Goal: Task Accomplishment & Management: Manage account settings

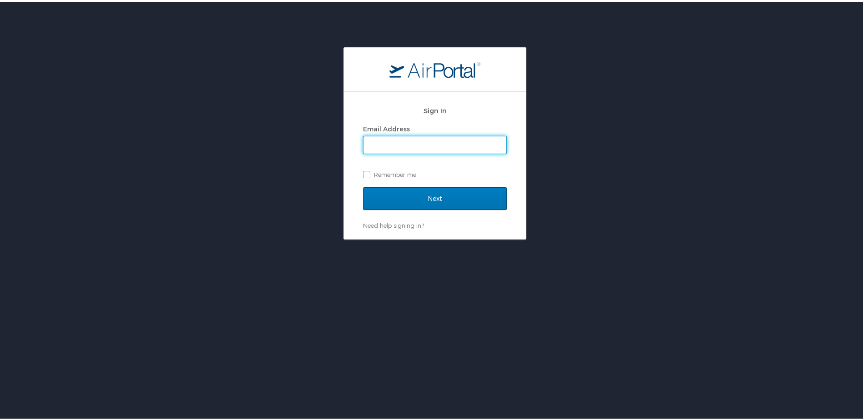
click at [399, 141] on input "Email Address" at bounding box center [435, 143] width 143 height 17
type input "brock@medical.link"
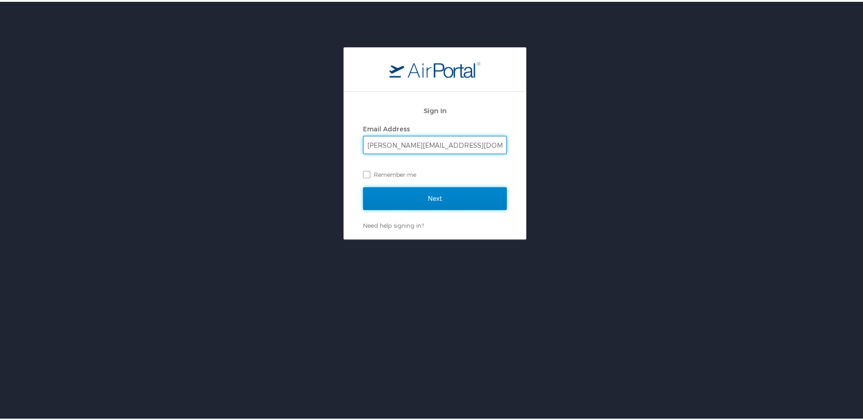
click at [389, 200] on input "Next" at bounding box center [435, 197] width 144 height 23
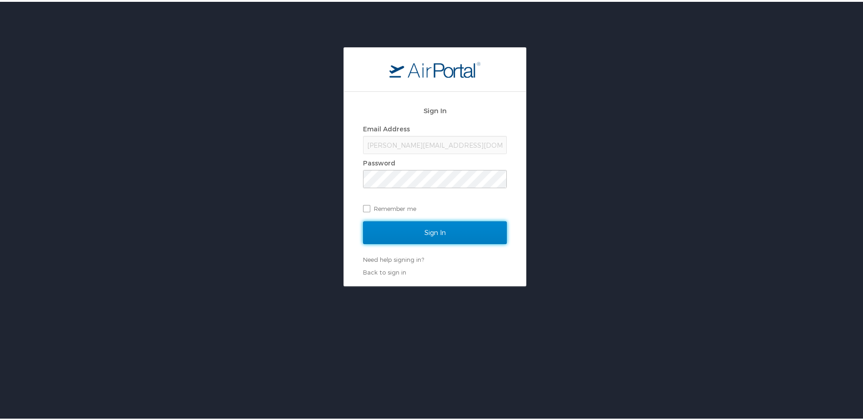
click at [391, 232] on input "Sign In" at bounding box center [435, 231] width 144 height 23
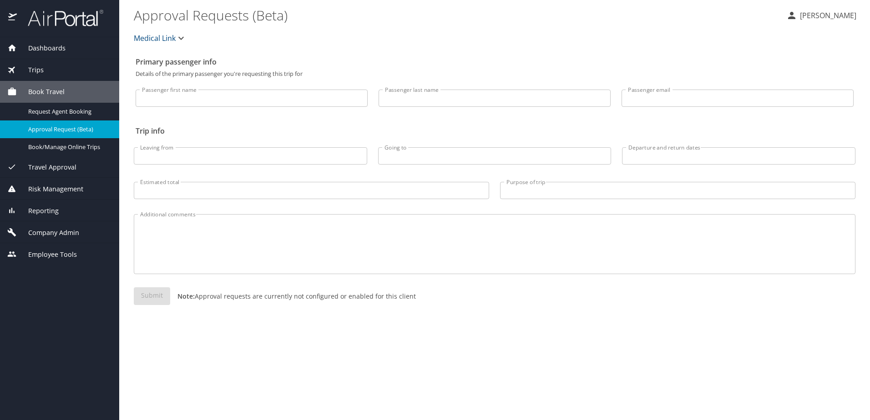
click at [65, 232] on span "Company Admin" at bounding box center [48, 233] width 62 height 10
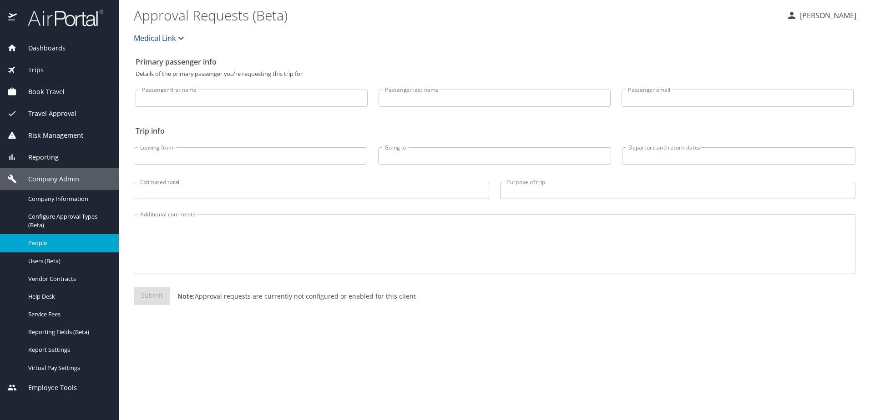
click at [50, 246] on span "People" at bounding box center [68, 243] width 80 height 9
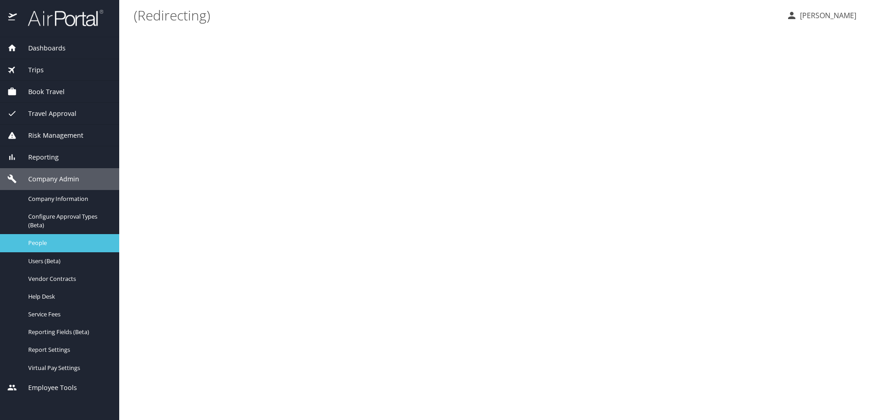
click at [78, 245] on span "People" at bounding box center [68, 243] width 80 height 9
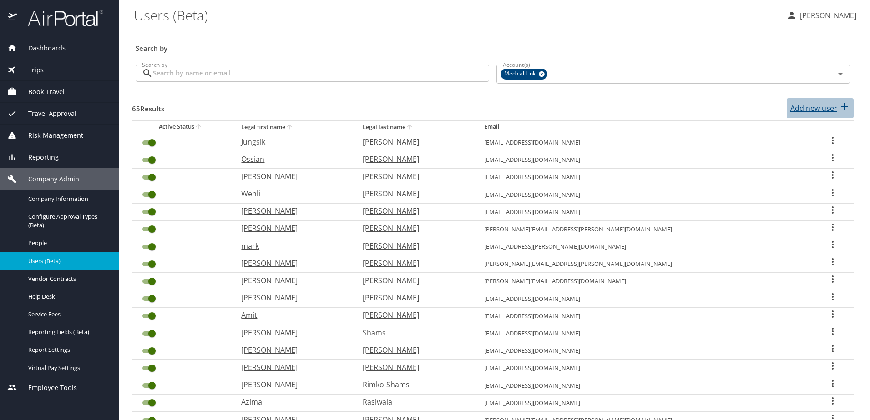
click at [805, 106] on p "Add new user" at bounding box center [813, 108] width 47 height 11
select select "US"
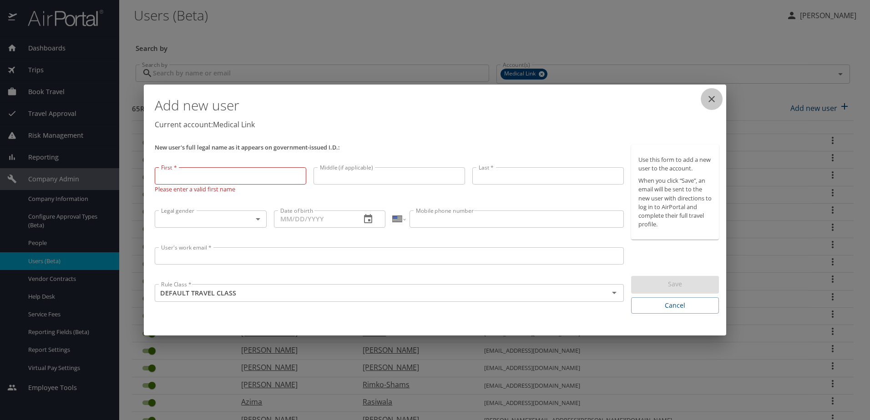
click at [715, 98] on icon "close" at bounding box center [711, 99] width 11 height 11
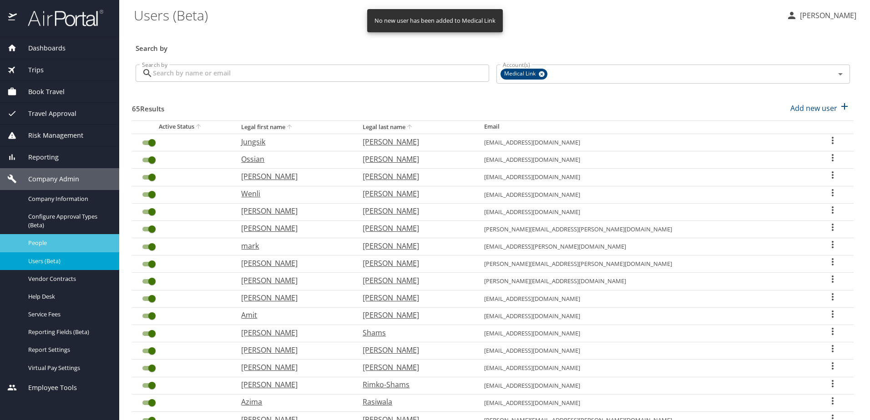
click at [59, 245] on span "People" at bounding box center [68, 243] width 80 height 9
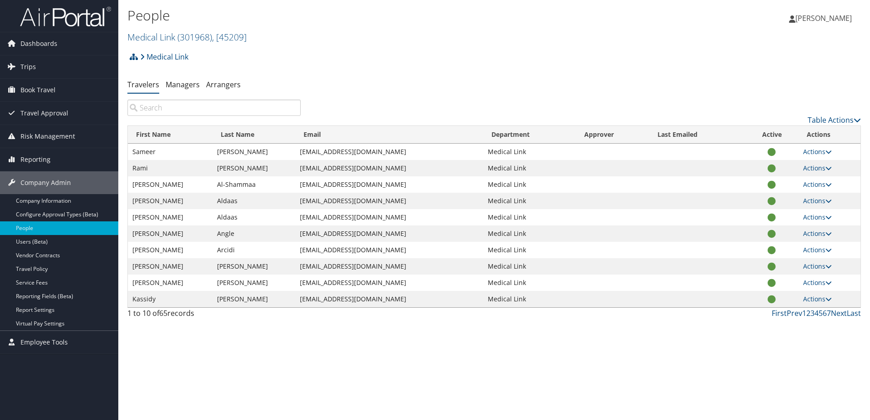
click at [231, 115] on input "search" at bounding box center [213, 108] width 173 height 16
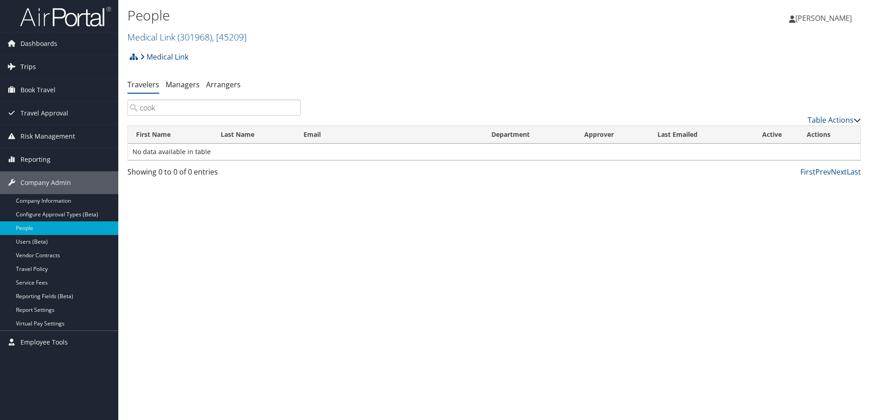
type input "cook"
click at [28, 66] on span "Trips" at bounding box center [27, 67] width 15 height 23
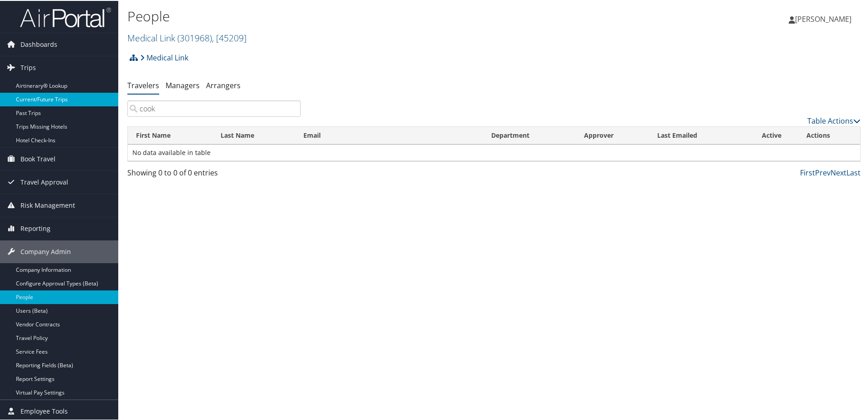
click at [27, 98] on link "Current/Future Trips" at bounding box center [59, 99] width 118 height 14
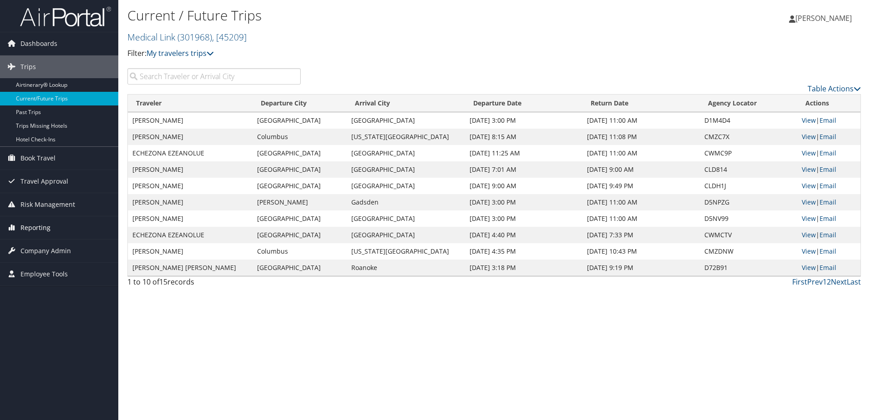
click at [37, 231] on span "Reporting" at bounding box center [35, 228] width 30 height 23
click at [39, 287] on span "Company Admin" at bounding box center [45, 292] width 51 height 23
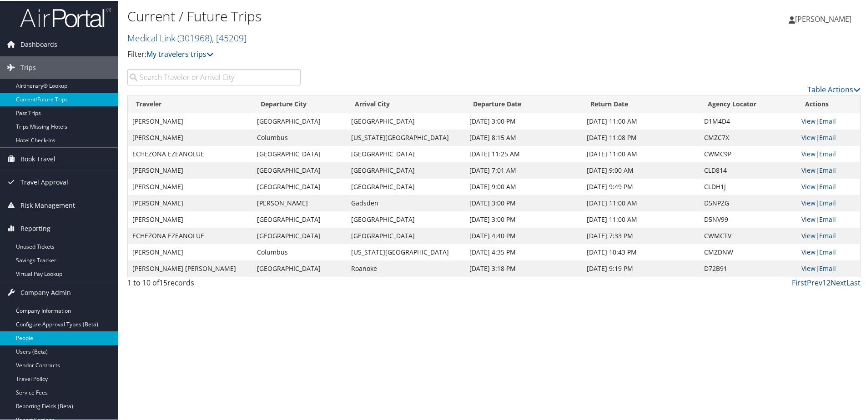
click at [26, 338] on link "People" at bounding box center [59, 338] width 118 height 14
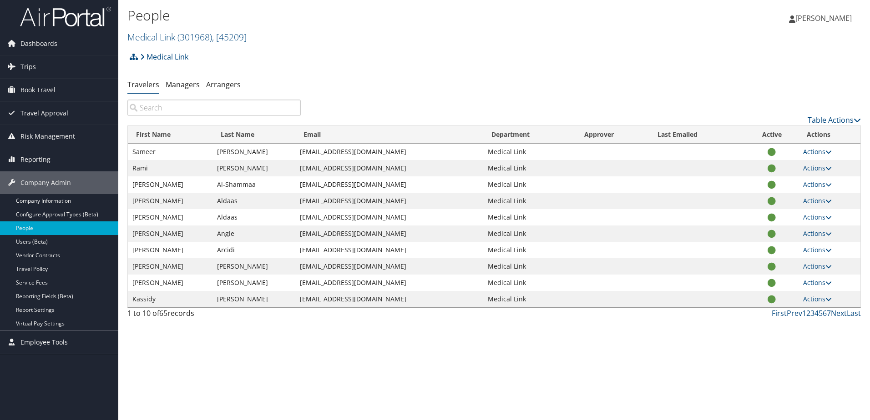
click at [253, 109] on input "search" at bounding box center [213, 108] width 173 height 16
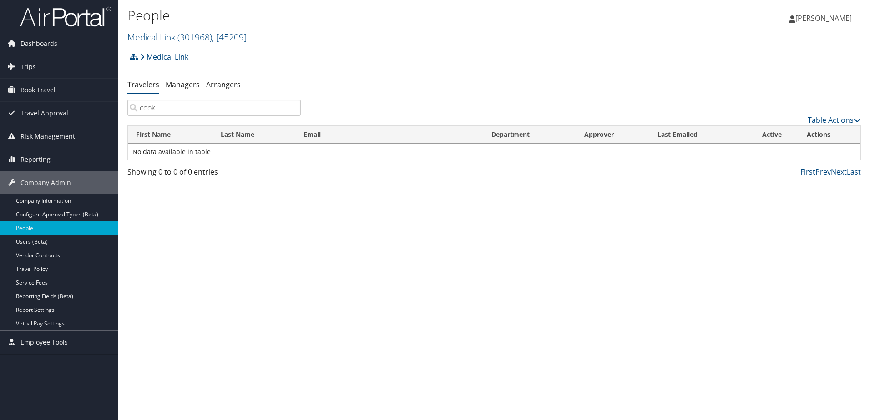
type input "cook"
click at [291, 109] on input "cook" at bounding box center [213, 108] width 173 height 16
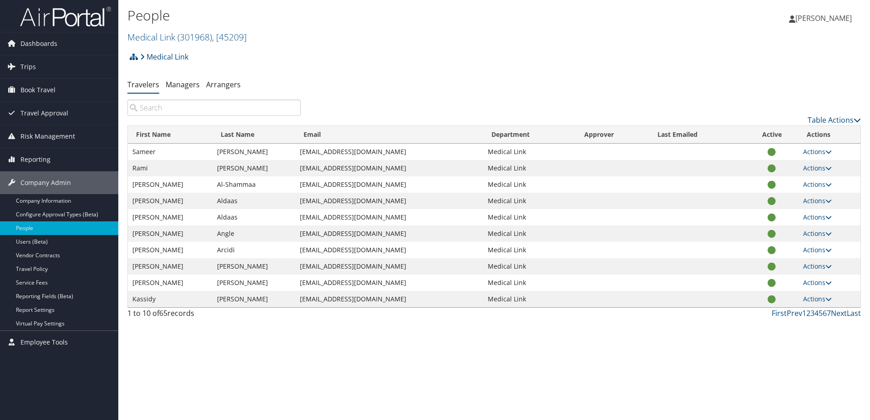
click at [318, 338] on div "People Medical Link ( 301968 ) , [ 45209 ] Medical Link Medical Link, [45209] U…" at bounding box center [494, 210] width 752 height 420
click at [172, 111] on input "search" at bounding box center [213, 108] width 173 height 16
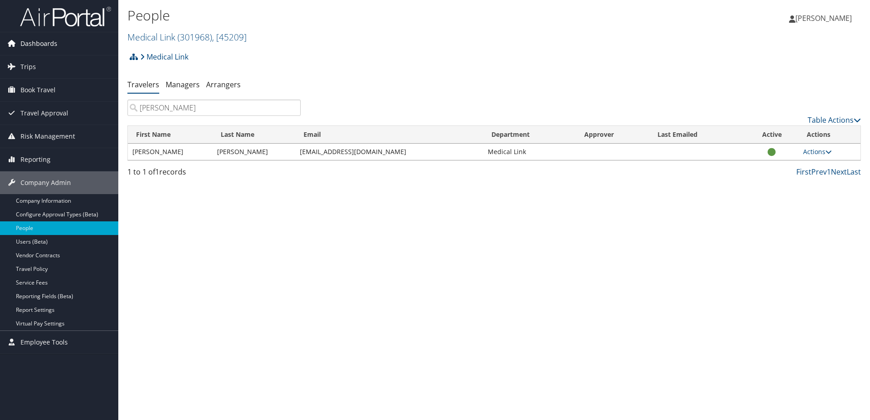
type input "amy"
click at [43, 43] on span "Dashboards" at bounding box center [38, 43] width 37 height 23
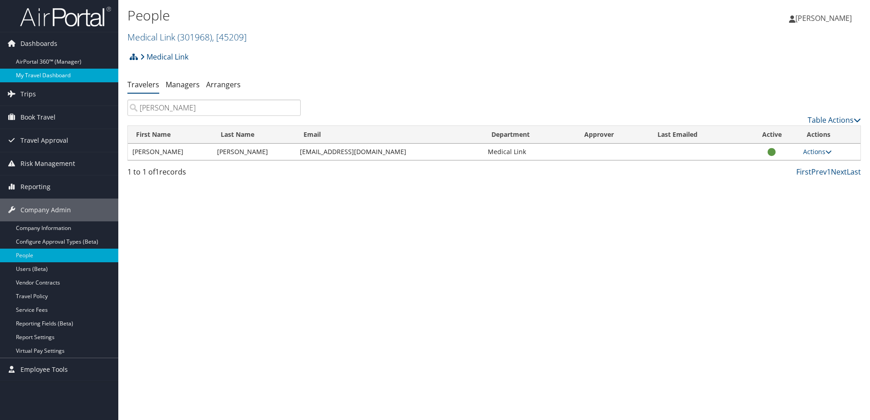
click at [41, 71] on link "My Travel Dashboard" at bounding box center [59, 76] width 118 height 14
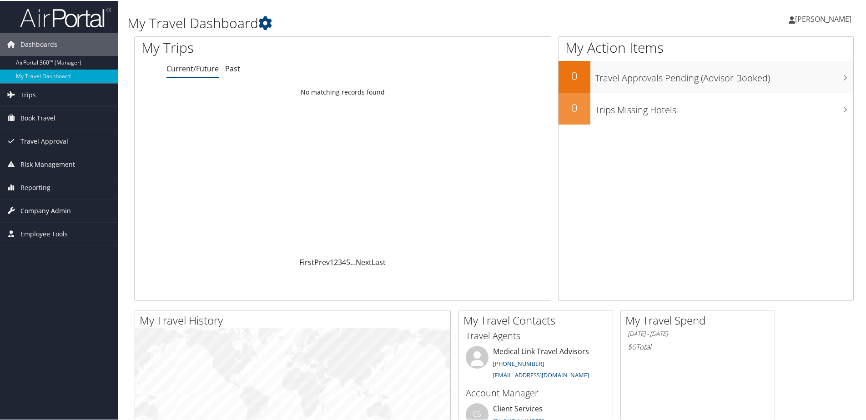
click at [34, 210] on span "Company Admin" at bounding box center [45, 210] width 51 height 23
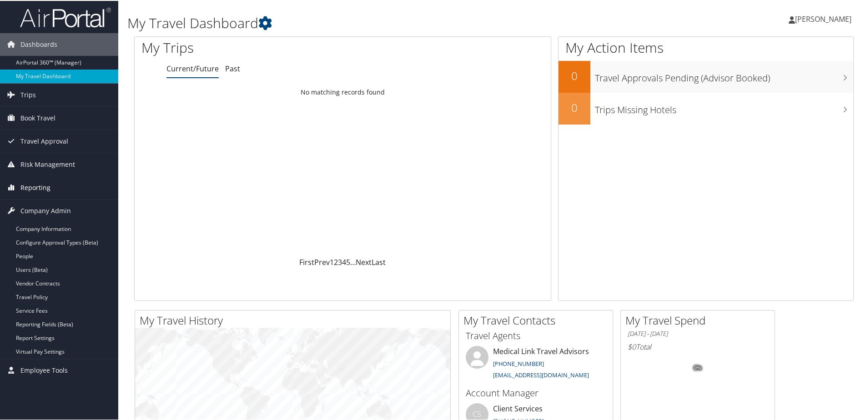
click at [37, 187] on span "Reporting" at bounding box center [35, 187] width 30 height 23
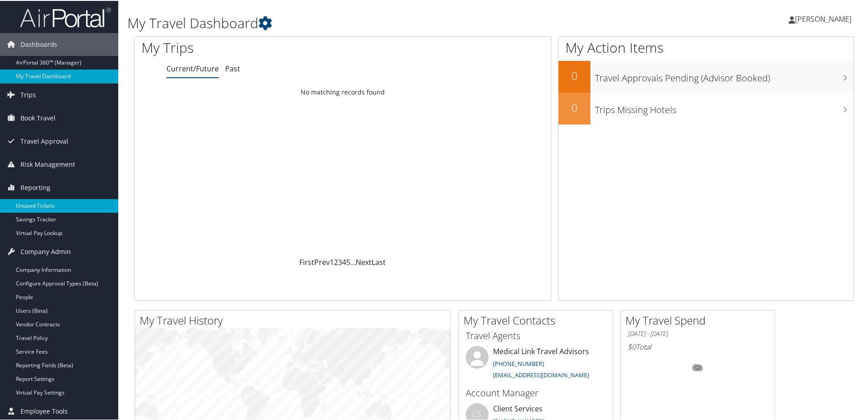
click at [37, 205] on link "Unused Tickets" at bounding box center [59, 205] width 118 height 14
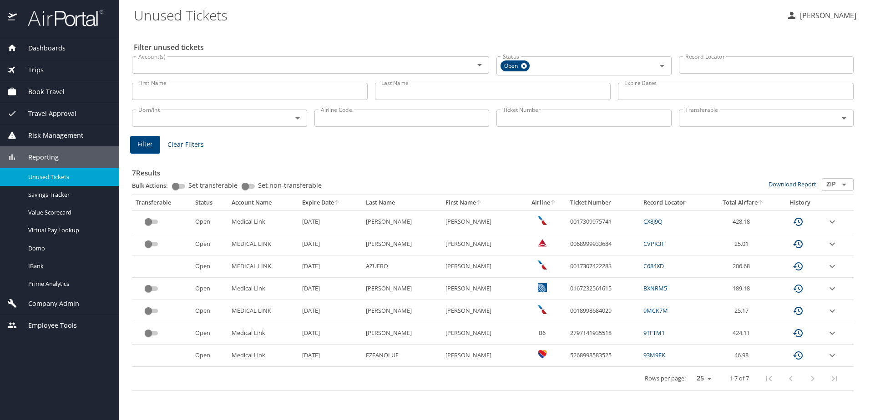
click at [344, 157] on div "7 Results Bulk Actions: Set transferable Set non-transferable Download Report Z…" at bounding box center [493, 274] width 722 height 236
click at [50, 308] on span "Company Admin" at bounding box center [48, 304] width 62 height 10
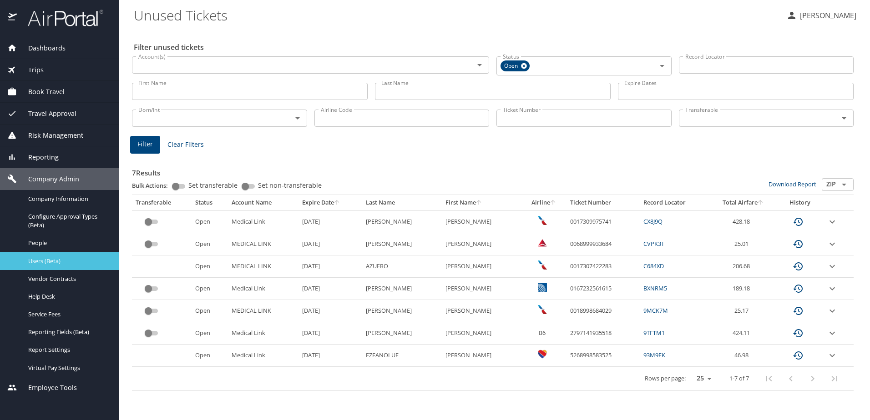
click at [51, 261] on span "Users (Beta)" at bounding box center [68, 261] width 80 height 9
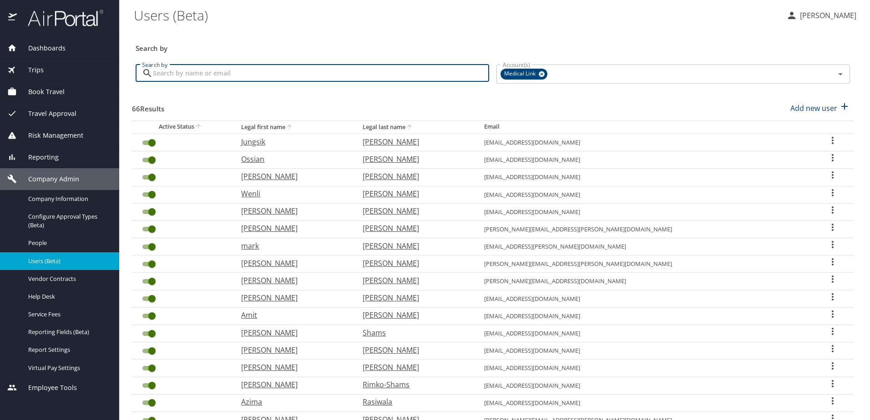
click at [233, 78] on input "Search by" at bounding box center [321, 73] width 336 height 17
click at [236, 75] on input "cook" at bounding box center [321, 73] width 336 height 17
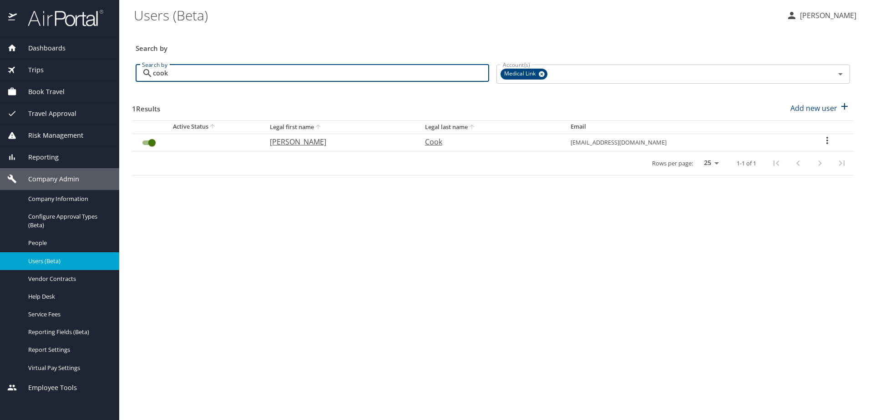
type input "cook"
click at [278, 142] on p "[PERSON_NAME]" at bounding box center [338, 141] width 137 height 11
select select "US"
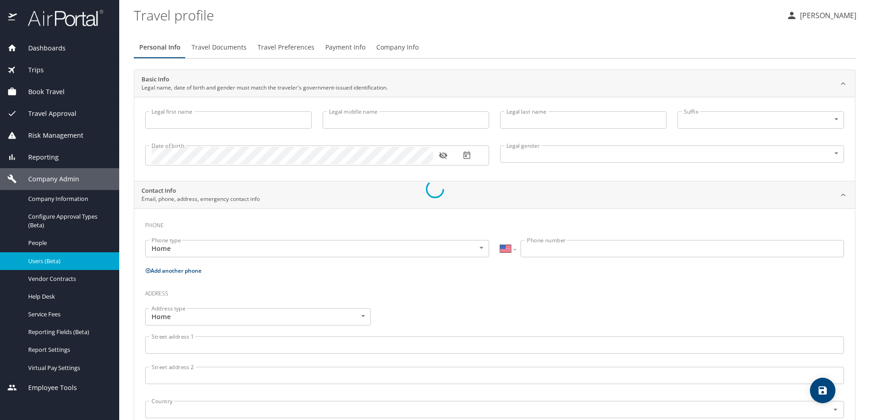
type input "[PERSON_NAME]"
type input "Cook"
type input "[DEMOGRAPHIC_DATA]"
select select "US"
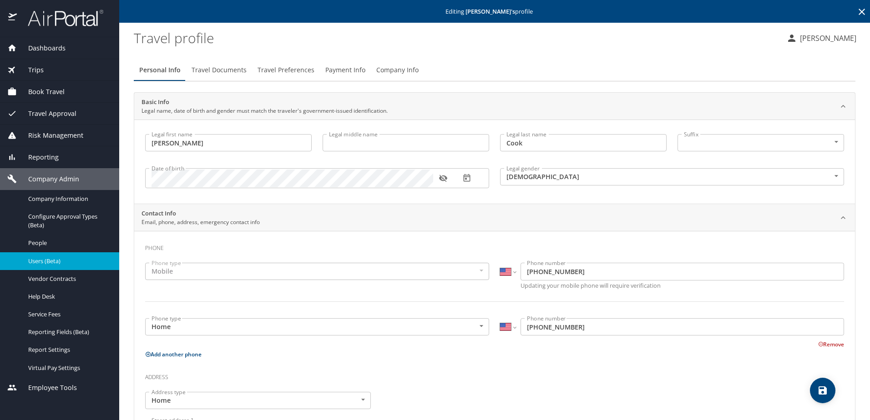
click at [376, 143] on input "Legal middle name" at bounding box center [406, 142] width 167 height 17
type input "[PERSON_NAME]"
click at [444, 181] on icon "button" at bounding box center [443, 178] width 8 height 7
click at [444, 181] on icon "button" at bounding box center [443, 179] width 8 height 6
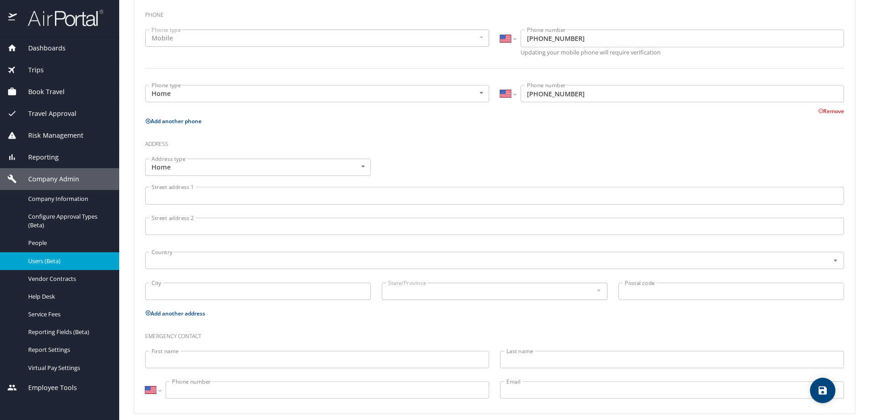
scroll to position [242, 0]
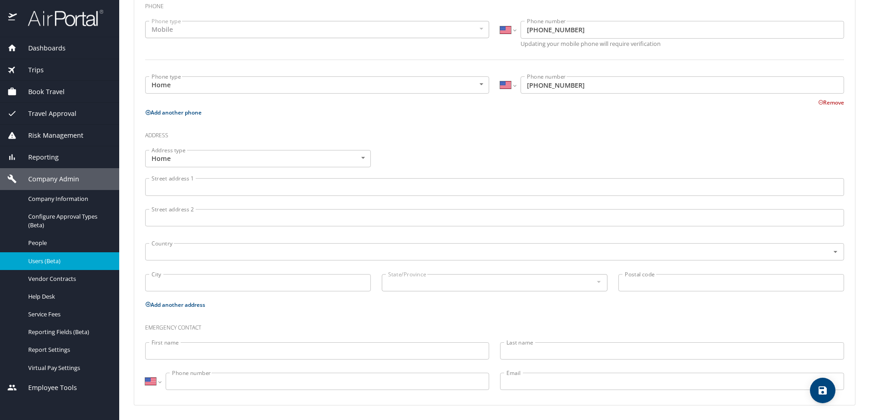
click at [821, 390] on icon "save" at bounding box center [822, 391] width 8 height 8
select select "US"
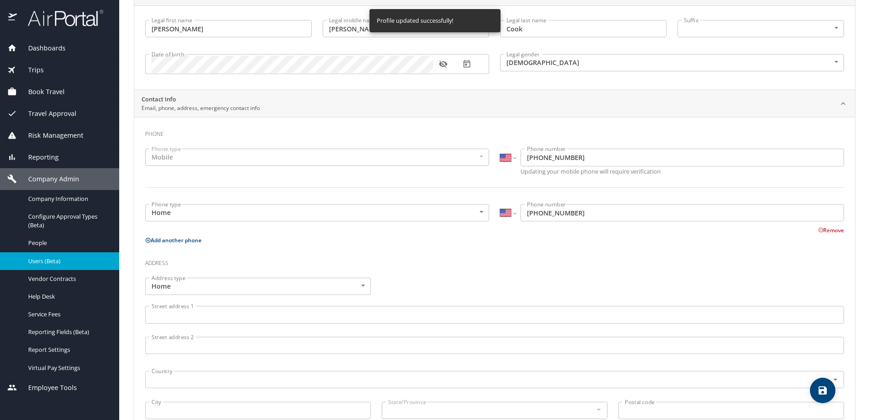
scroll to position [0, 0]
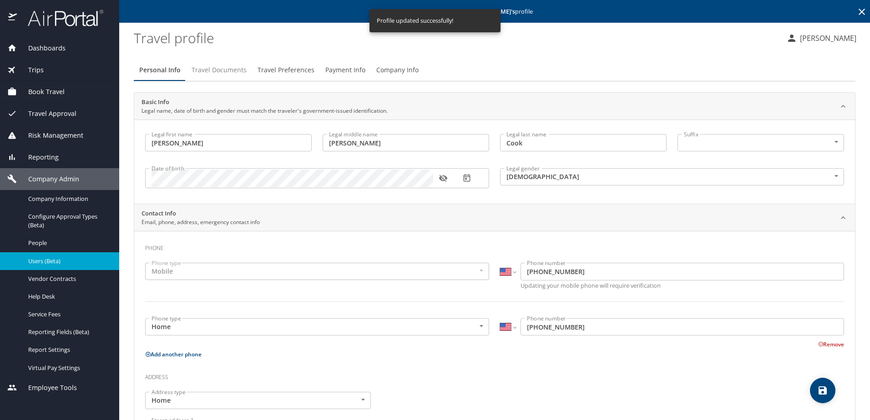
click at [222, 71] on span "Travel Documents" at bounding box center [219, 70] width 55 height 11
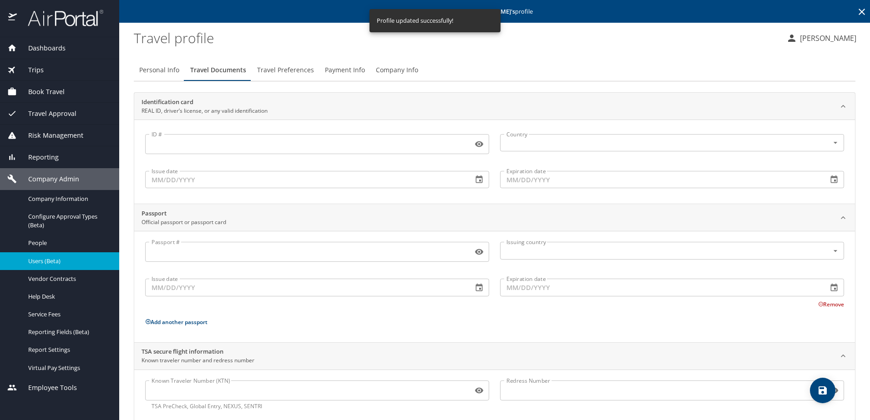
click at [279, 69] on span "Travel Preferences" at bounding box center [285, 70] width 57 height 11
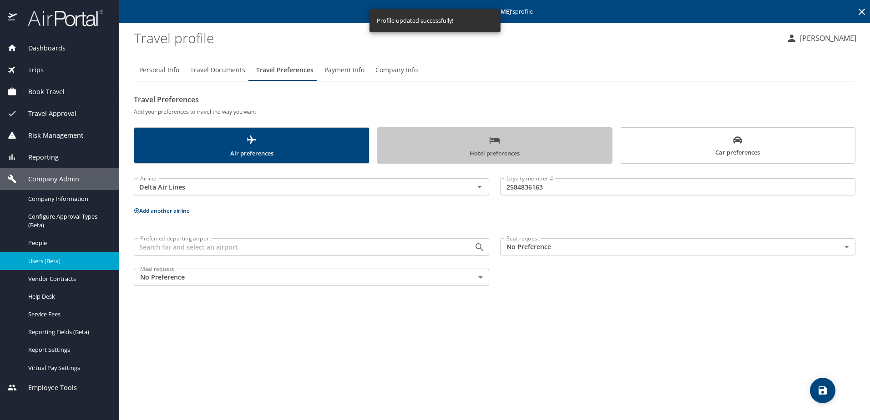
click at [463, 146] on span "Hotel preferences" at bounding box center [495, 147] width 224 height 24
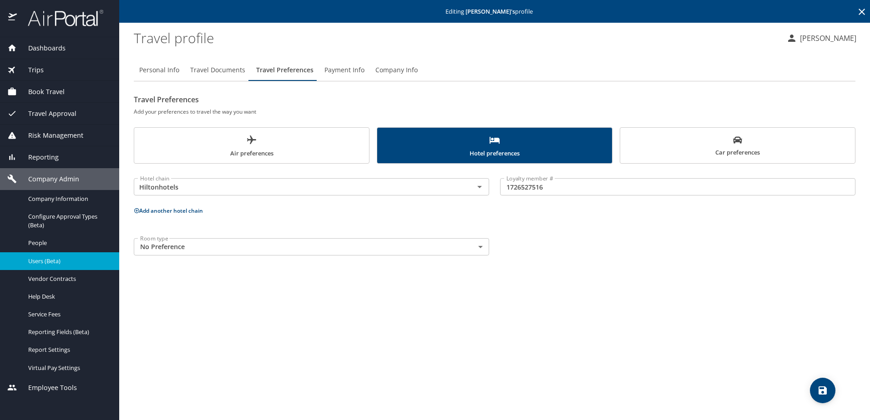
click at [702, 145] on span "Car preferences" at bounding box center [738, 147] width 224 height 22
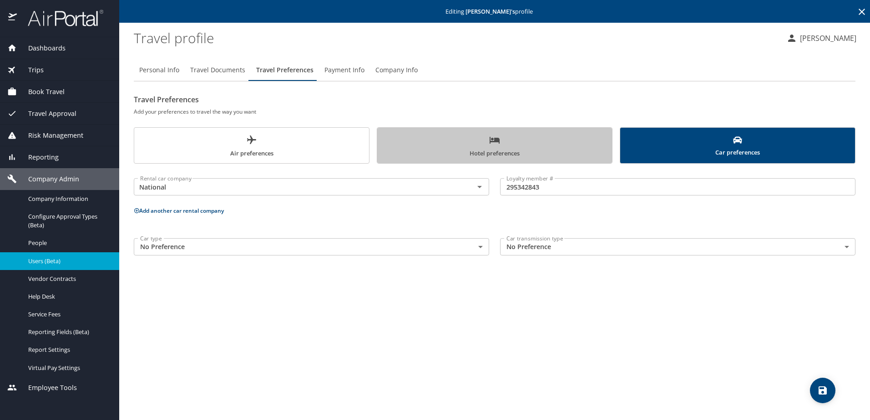
click at [492, 146] on span "Hotel preferences" at bounding box center [495, 147] width 224 height 24
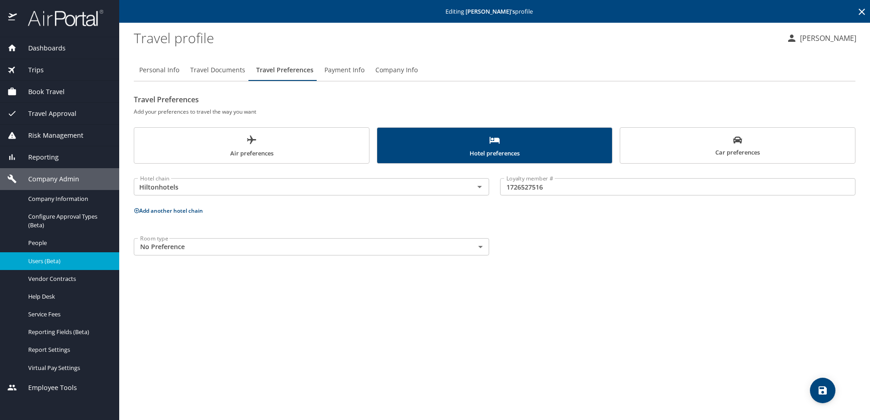
click at [281, 147] on span "Air preferences" at bounding box center [252, 147] width 224 height 24
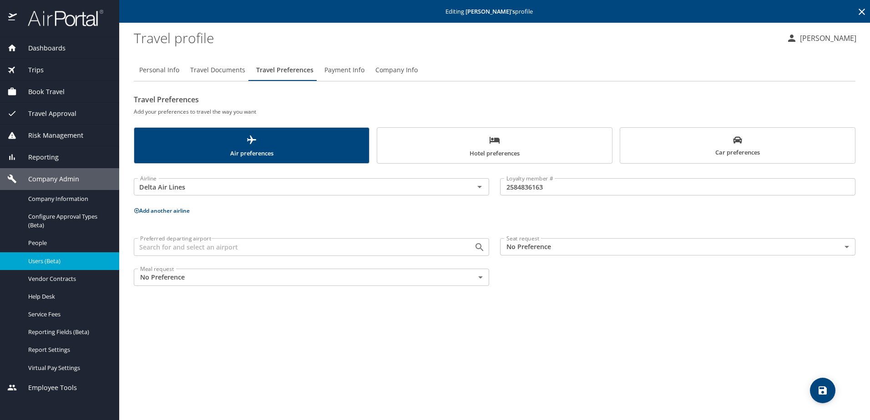
click at [396, 145] on span "Hotel preferences" at bounding box center [495, 147] width 224 height 24
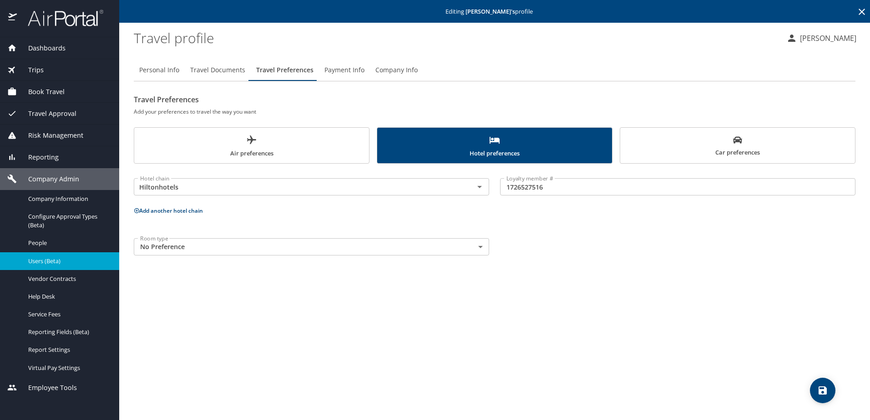
click at [312, 148] on span "Air preferences" at bounding box center [252, 147] width 224 height 24
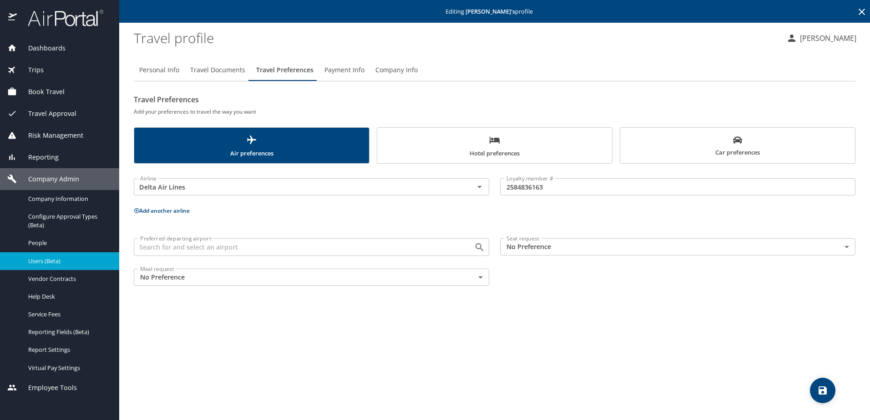
click at [405, 95] on h2 "Travel Preferences" at bounding box center [495, 99] width 722 height 15
click at [51, 71] on div "Trips" at bounding box center [59, 70] width 105 height 10
